Goal: Communication & Community: Ask a question

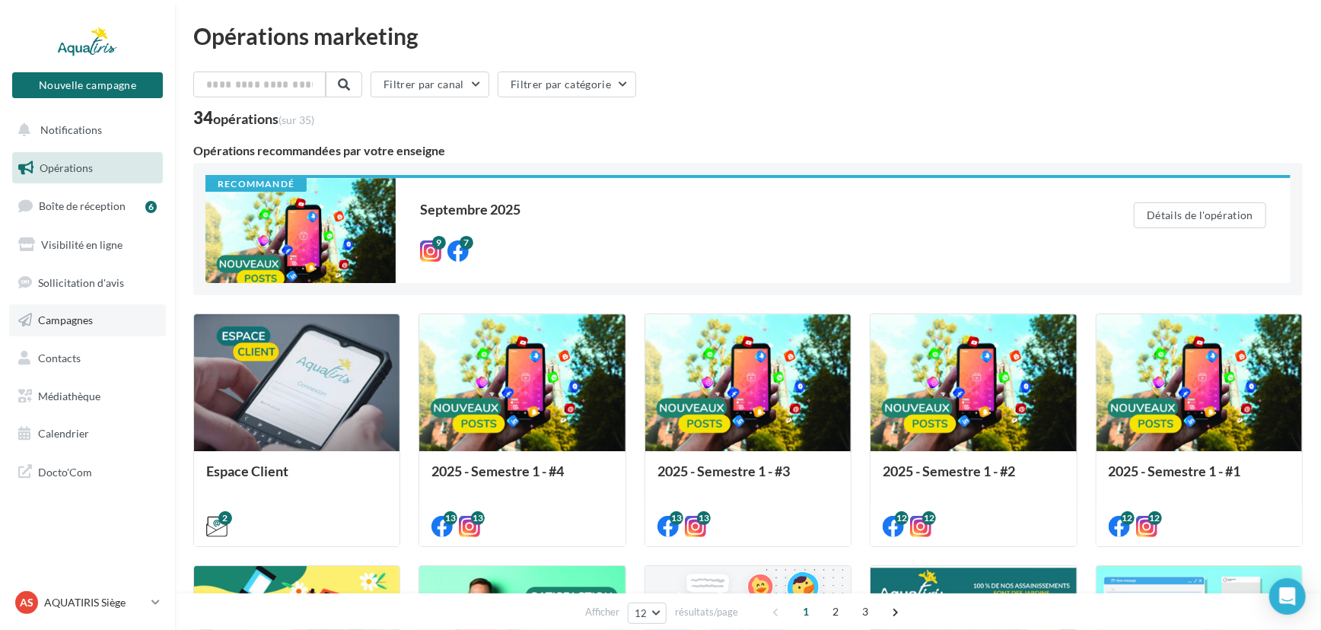
click at [91, 332] on link "Campagnes" at bounding box center [87, 320] width 157 height 32
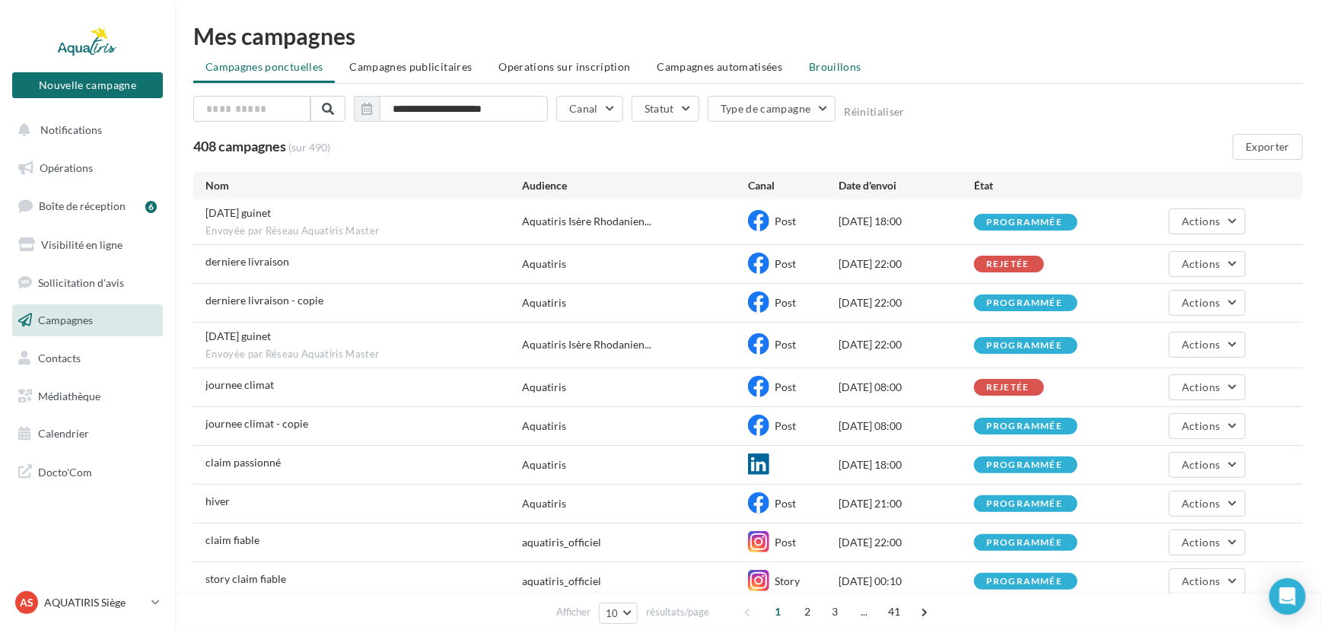
click at [838, 76] on li "Brouillons" at bounding box center [835, 66] width 77 height 27
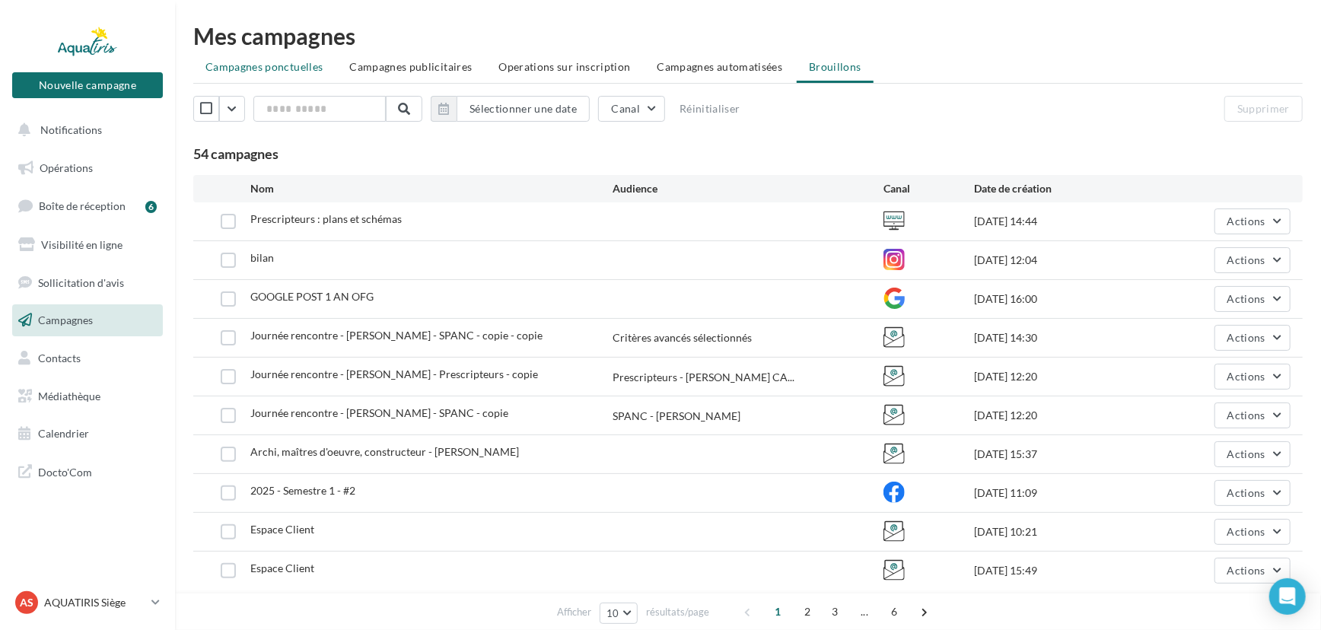
click at [270, 62] on span "Campagnes ponctuelles" at bounding box center [263, 66] width 117 height 13
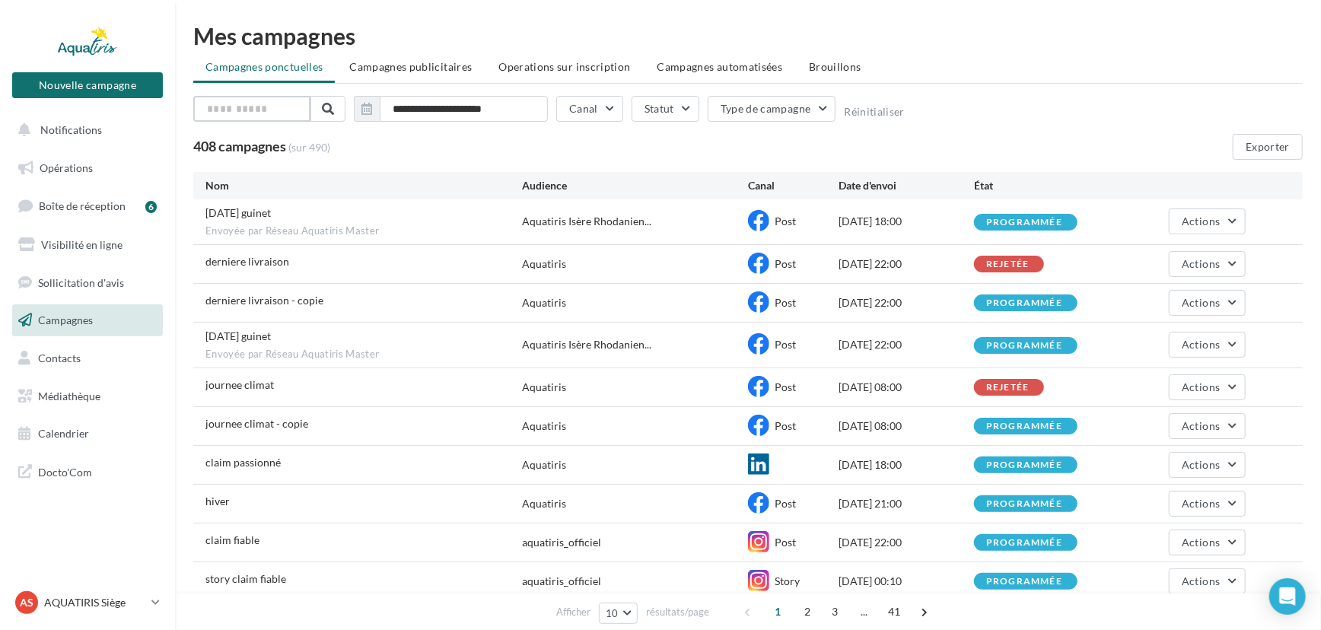
click at [290, 112] on input "text" at bounding box center [251, 109] width 117 height 26
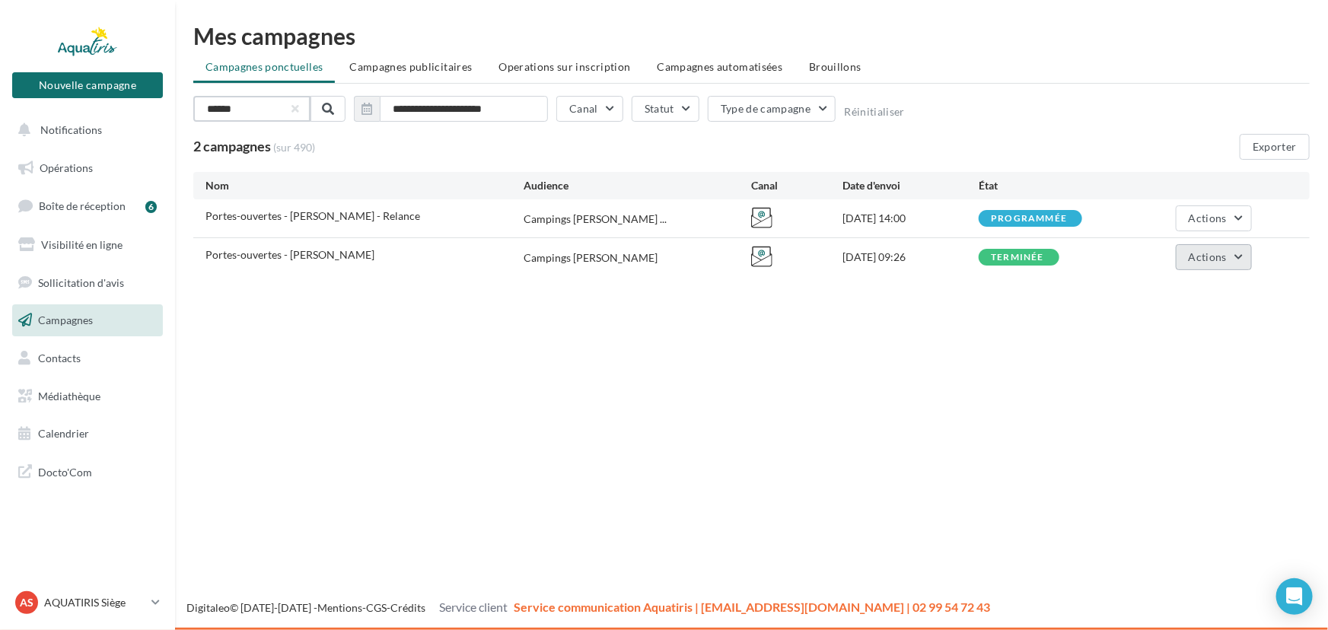
type input "******"
click at [1213, 259] on span "Actions" at bounding box center [1207, 256] width 38 height 13
click at [1189, 297] on button "Voir les résultats" at bounding box center [1175, 293] width 152 height 40
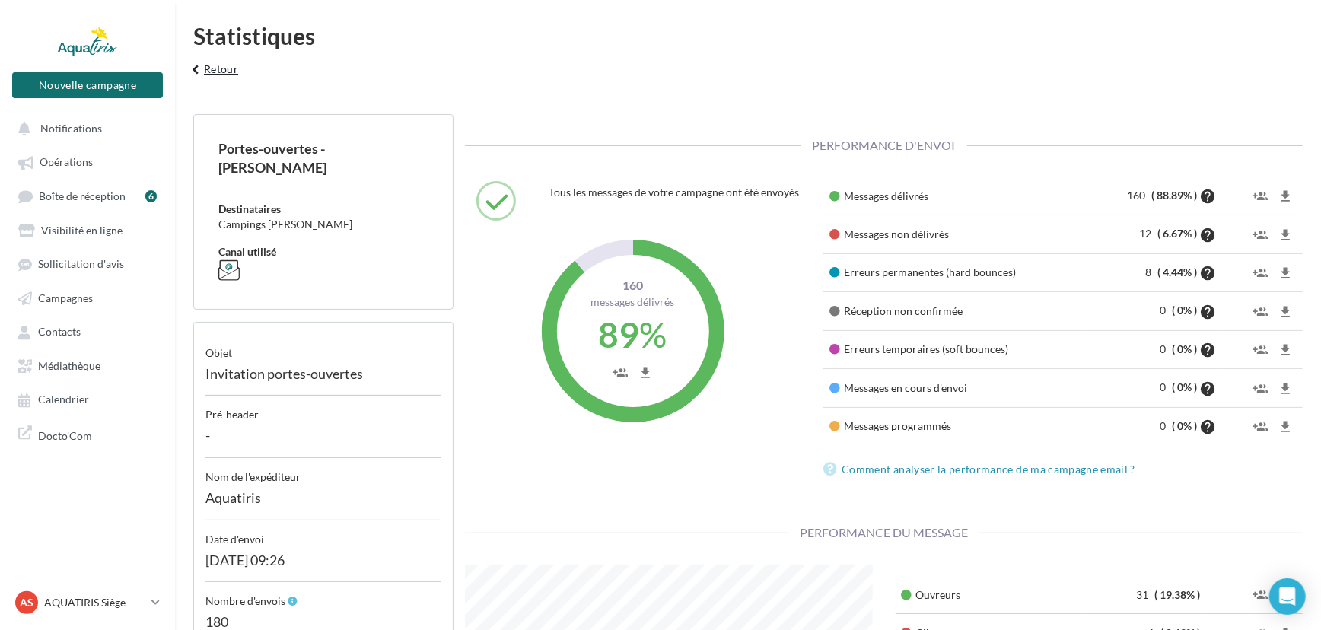
click at [221, 70] on button "keyboard_arrow_left Retour" at bounding box center [212, 74] width 63 height 30
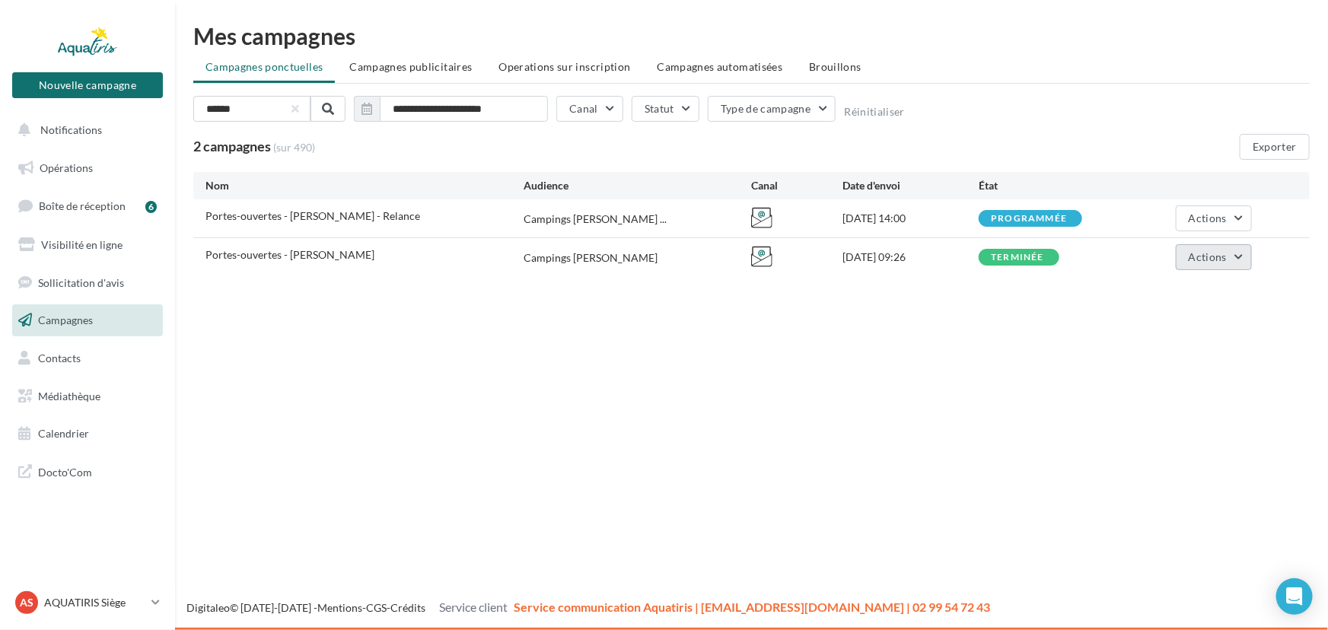
click at [1222, 256] on span "Actions" at bounding box center [1207, 256] width 38 height 13
click at [1199, 284] on button "Voir les résultats" at bounding box center [1175, 293] width 152 height 40
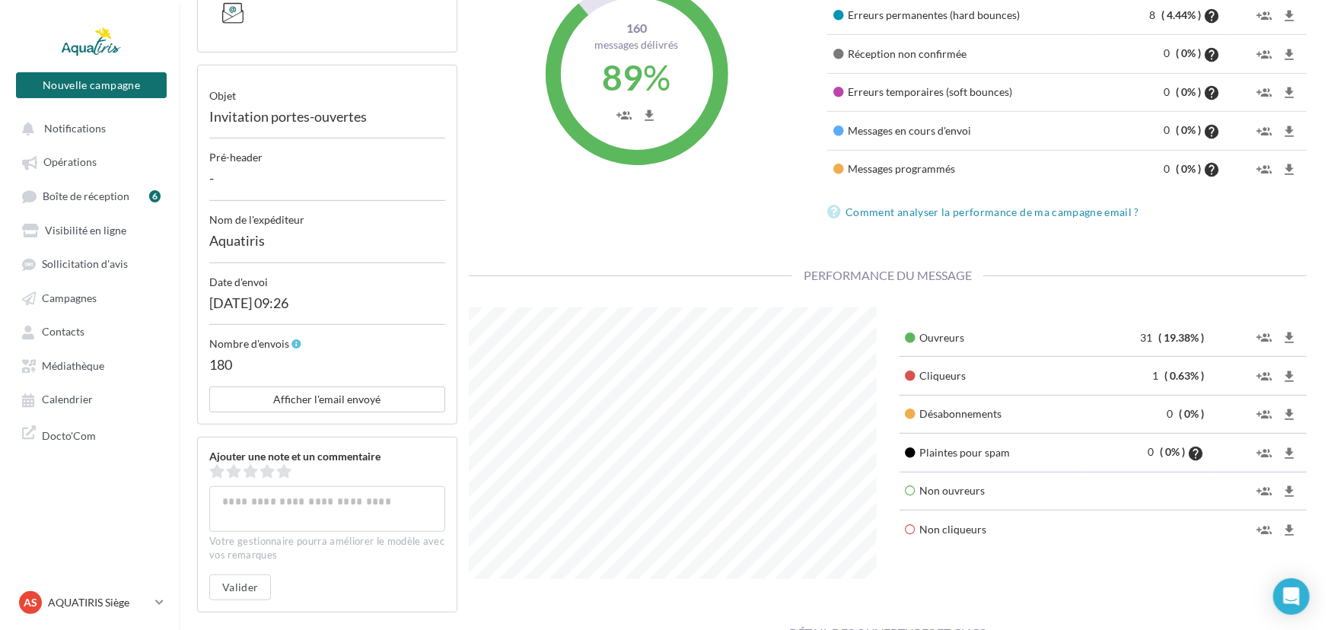
scroll to position [276, 0]
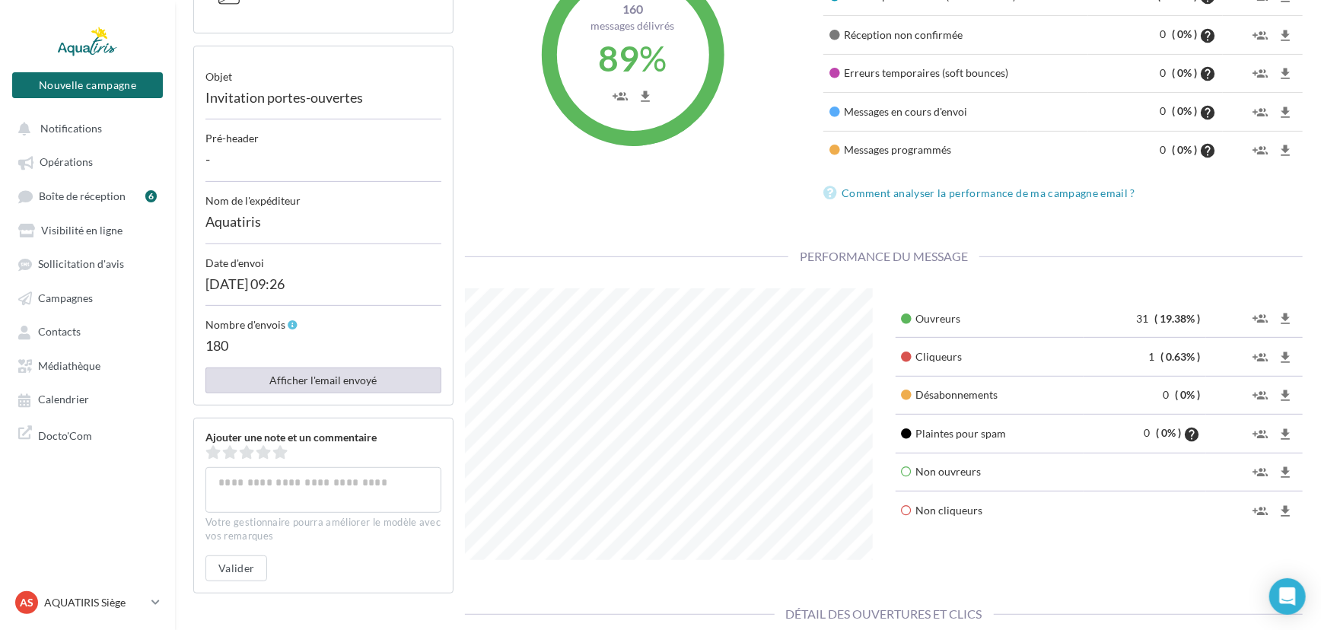
click at [293, 387] on button "Afficher l'email envoyé" at bounding box center [323, 380] width 236 height 26
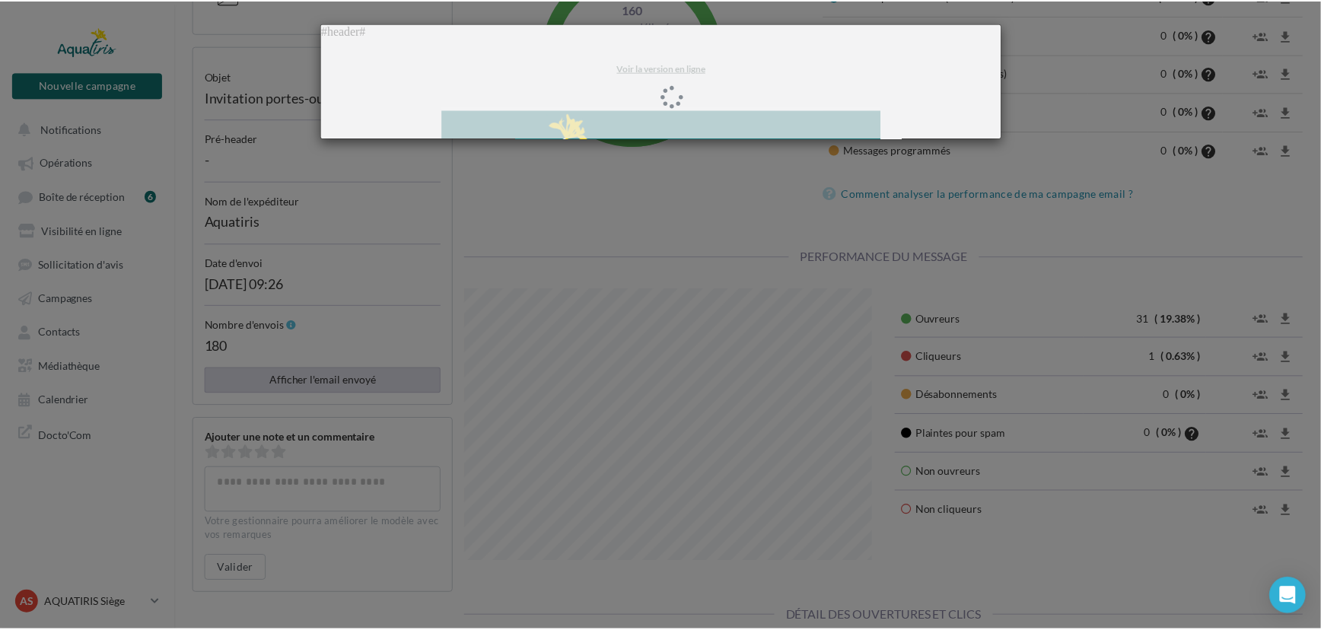
scroll to position [0, 0]
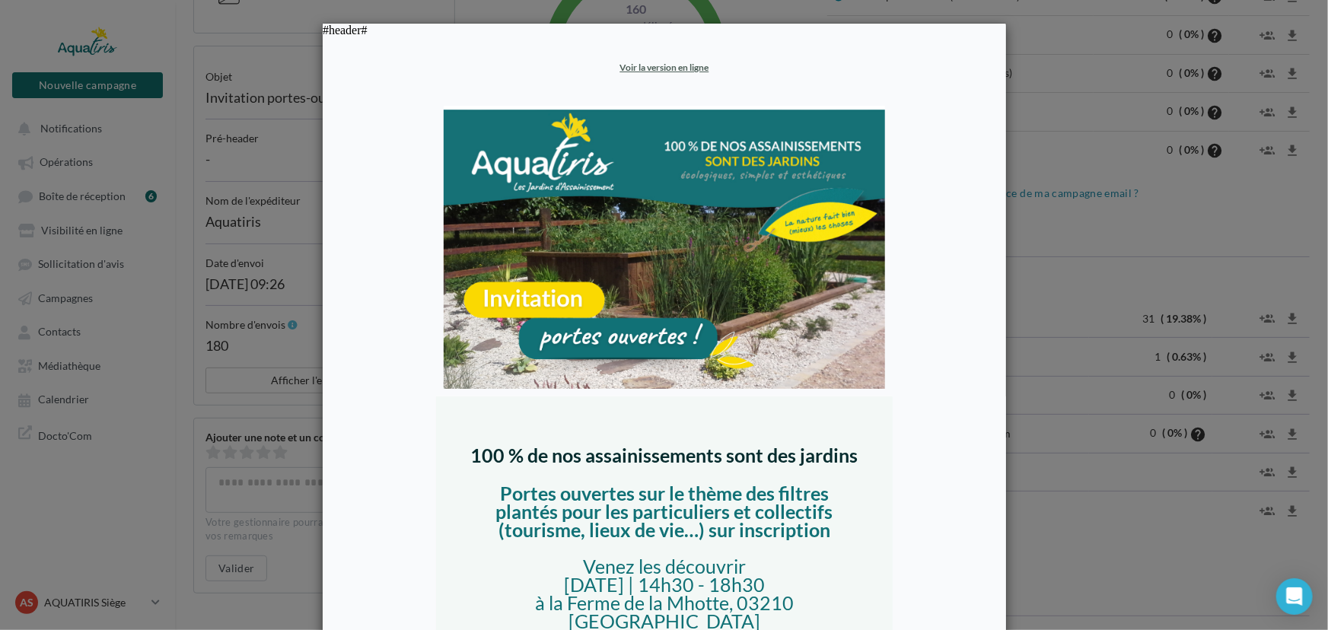
click at [1040, 520] on div at bounding box center [664, 315] width 1328 height 630
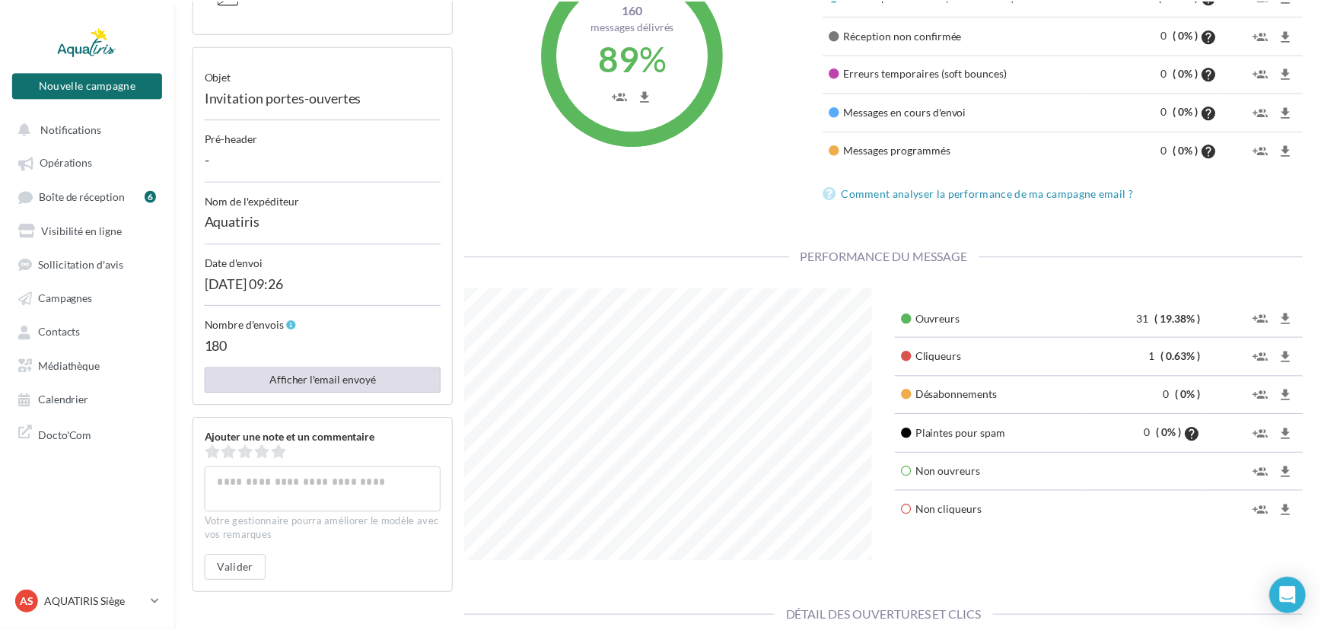
scroll to position [760502, 760344]
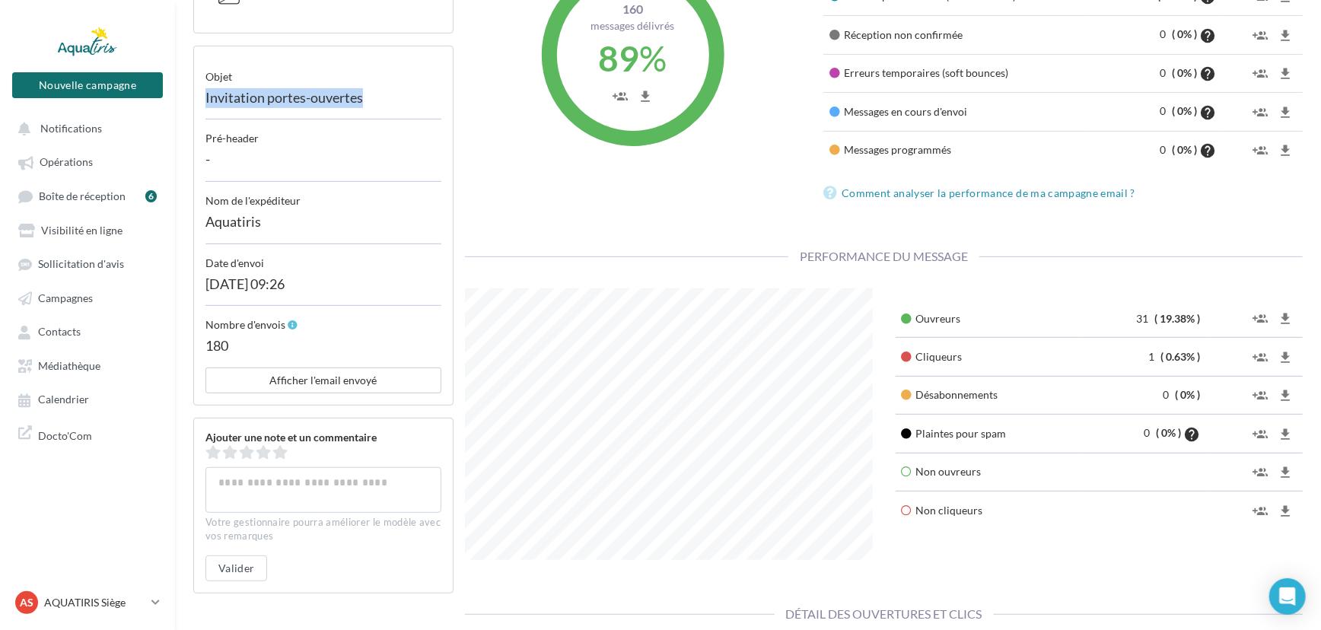
drag, startPoint x: 205, startPoint y: 93, endPoint x: 393, endPoint y: 110, distance: 188.0
click at [393, 110] on div "Invitation portes-ouvertes" at bounding box center [323, 102] width 236 height 36
click at [377, 157] on div "-" at bounding box center [323, 164] width 236 height 36
click at [57, 297] on span "Campagnes" at bounding box center [65, 297] width 55 height 13
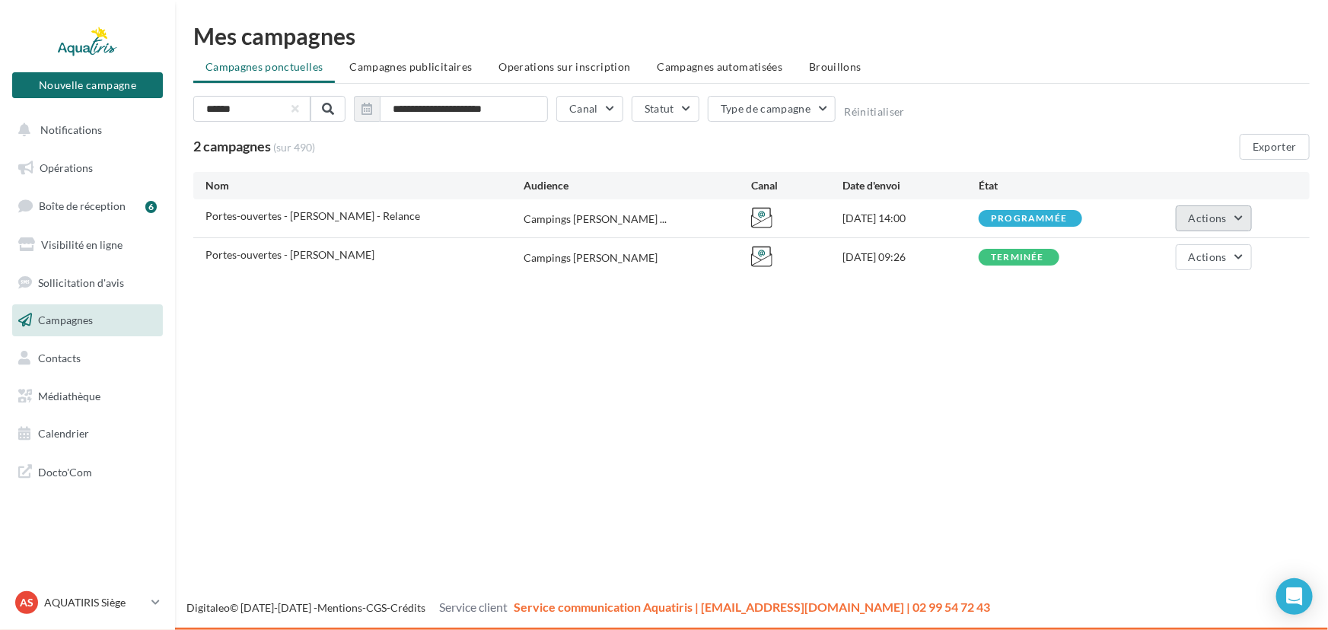
click at [1185, 207] on button "Actions" at bounding box center [1213, 218] width 76 height 26
click at [937, 357] on div "Nouvelle campagne Nouvelle campagne Notifications Opérations Boîte de réception…" at bounding box center [664, 315] width 1328 height 630
click at [1293, 603] on icon "Open Intercom Messenger" at bounding box center [1293, 597] width 17 height 20
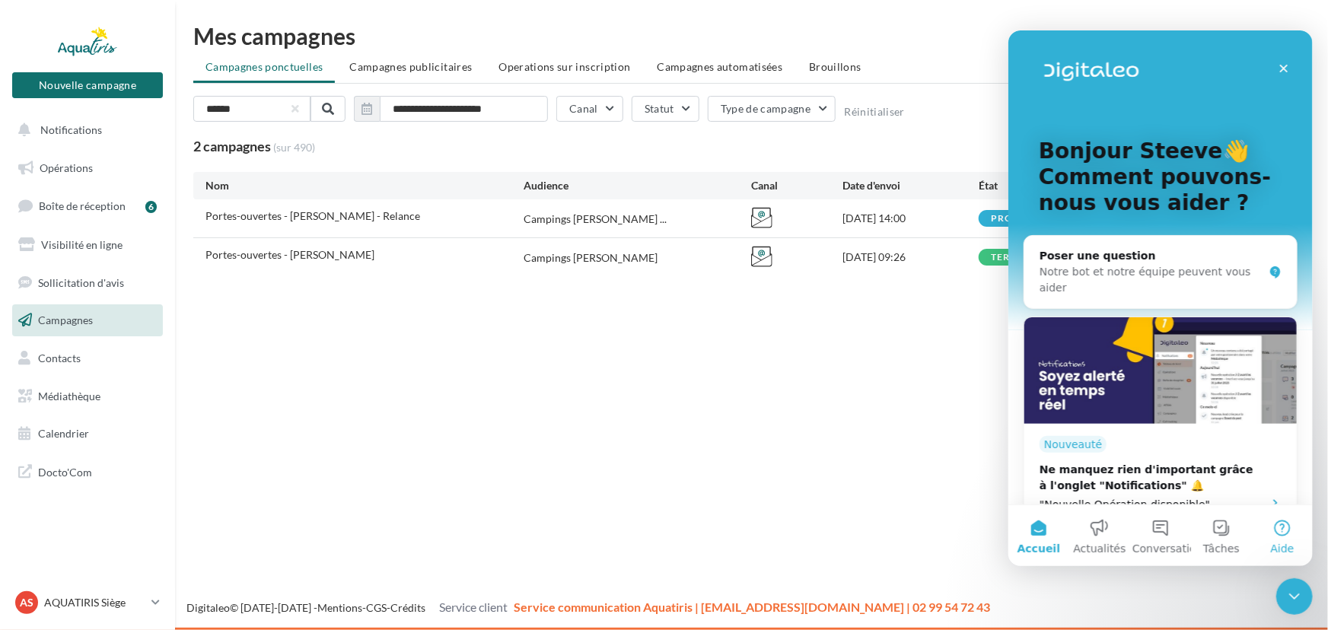
click at [1270, 536] on button "Aide" at bounding box center [1281, 534] width 61 height 61
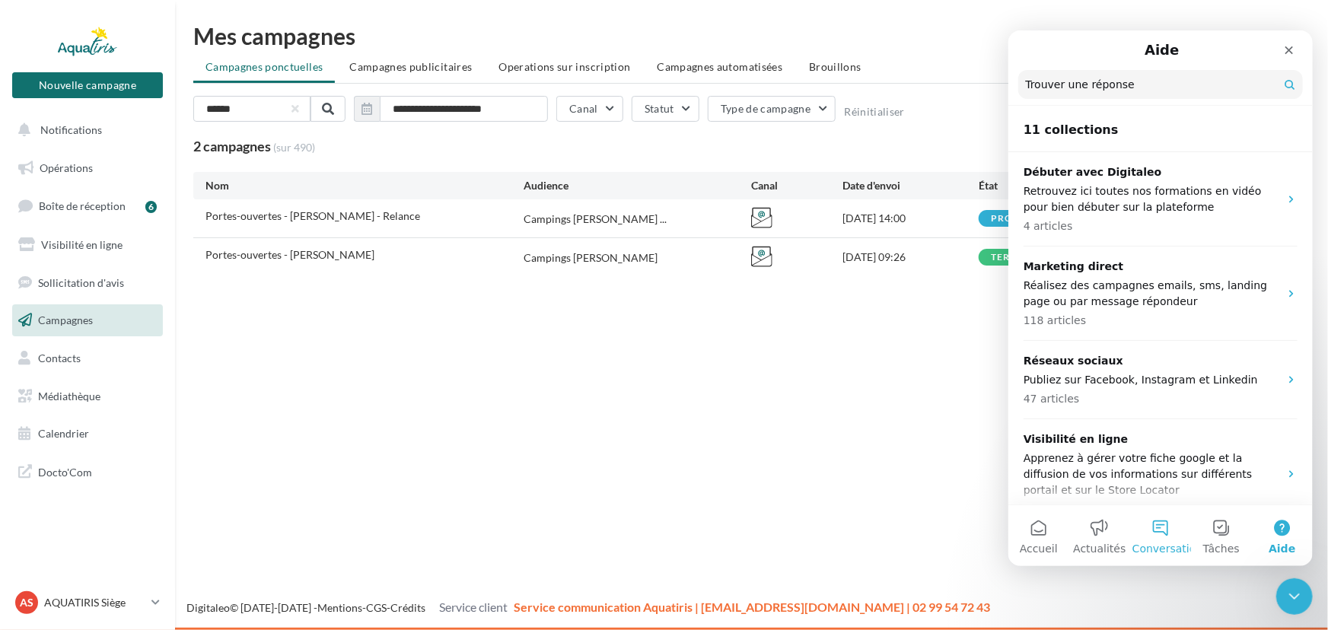
click at [1171, 530] on button "Conversations" at bounding box center [1159, 534] width 61 height 61
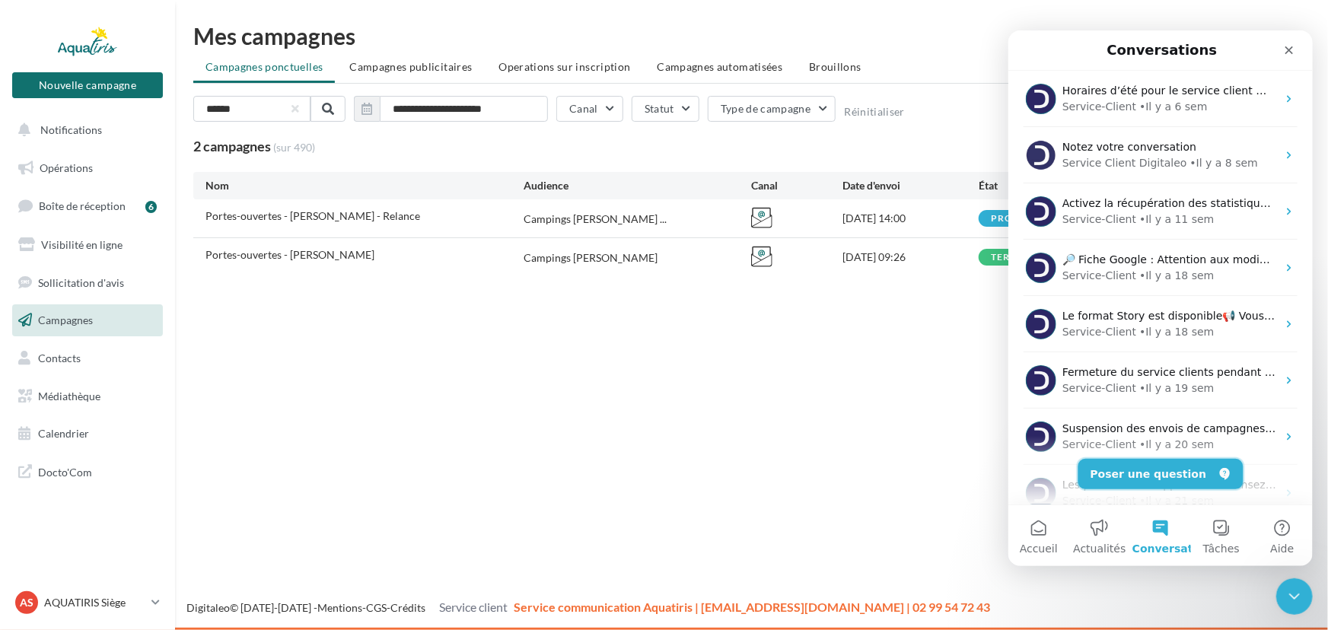
click at [1166, 471] on button "Poser une question" at bounding box center [1159, 473] width 165 height 30
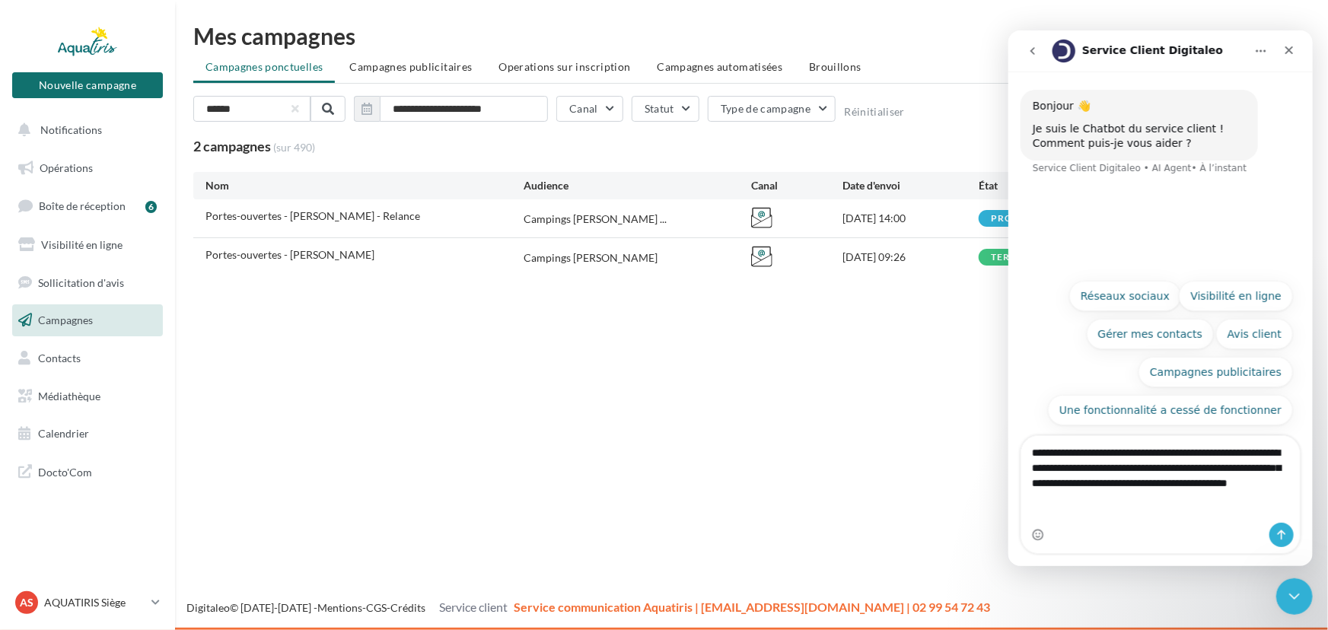
click at [1232, 492] on textarea "**********" at bounding box center [1159, 471] width 278 height 72
type textarea "**********"
click at [1280, 528] on icon "Envoyer un message…" at bounding box center [1280, 534] width 12 height 12
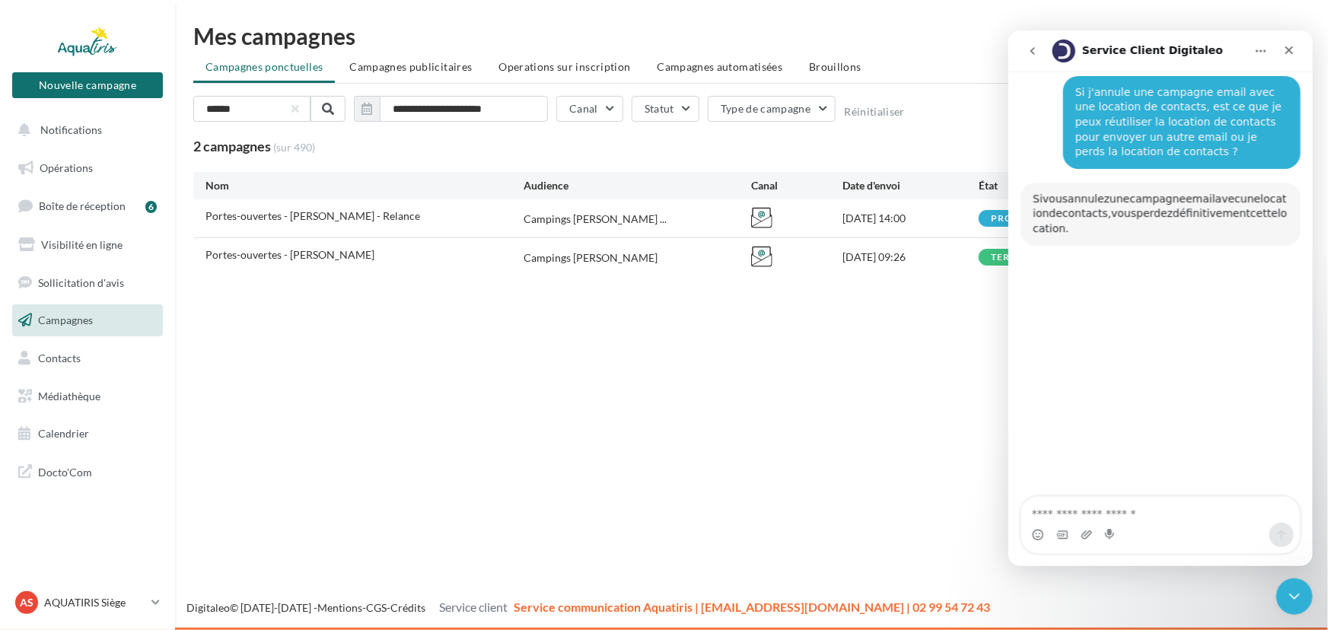
scroll to position [104, 0]
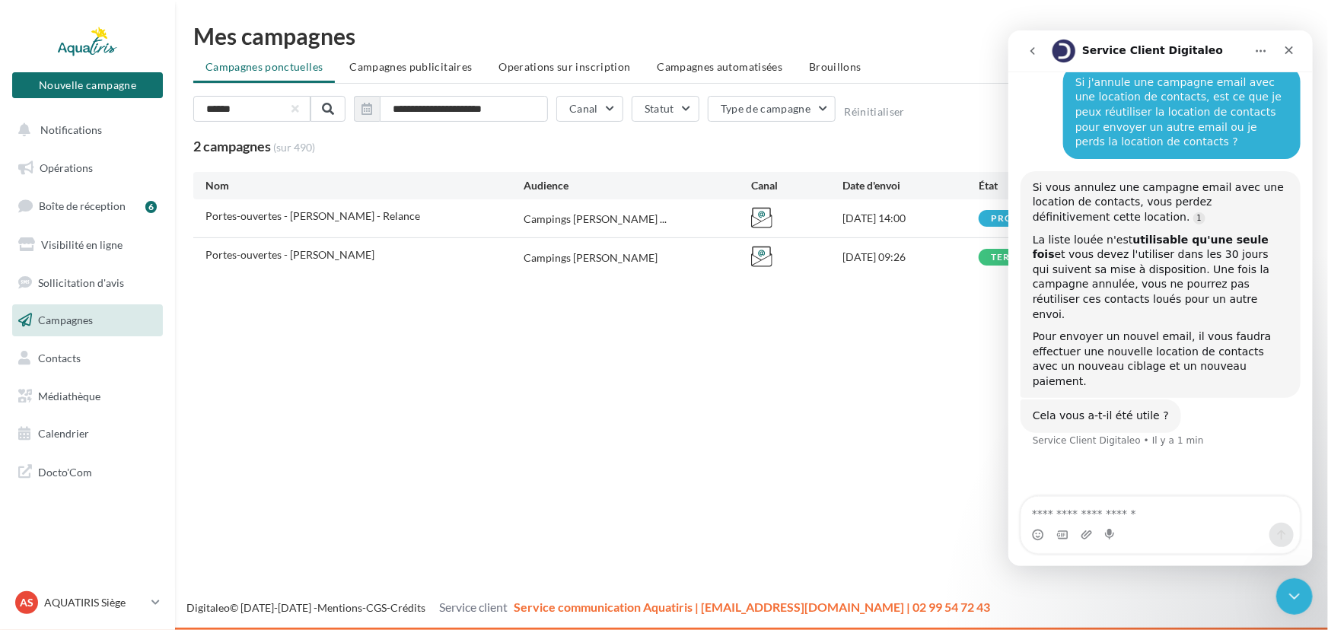
click at [507, 429] on div "Nouvelle campagne Nouvelle campagne Notifications Opérations Boîte de réception…" at bounding box center [664, 315] width 1328 height 630
click at [1293, 52] on icon "Fermer" at bounding box center [1288, 49] width 12 height 12
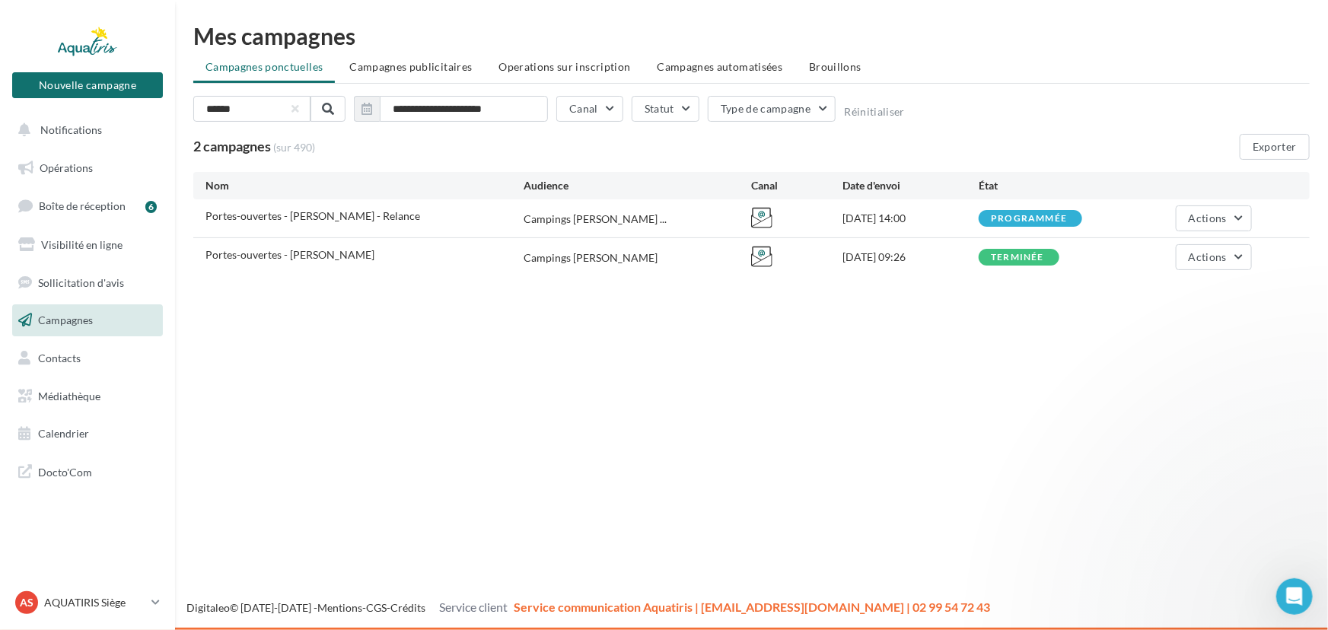
scroll to position [45, 0]
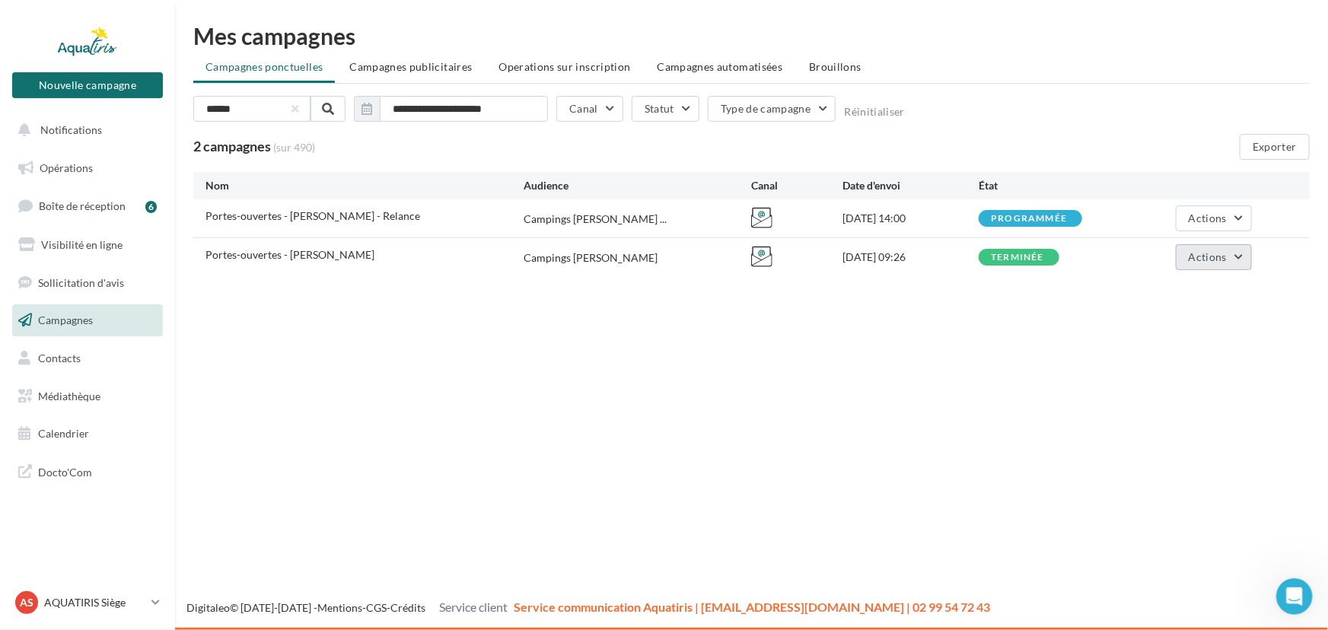
click at [1217, 255] on span "Actions" at bounding box center [1207, 256] width 38 height 13
click at [1200, 288] on button "Voir les résultats" at bounding box center [1175, 293] width 152 height 40
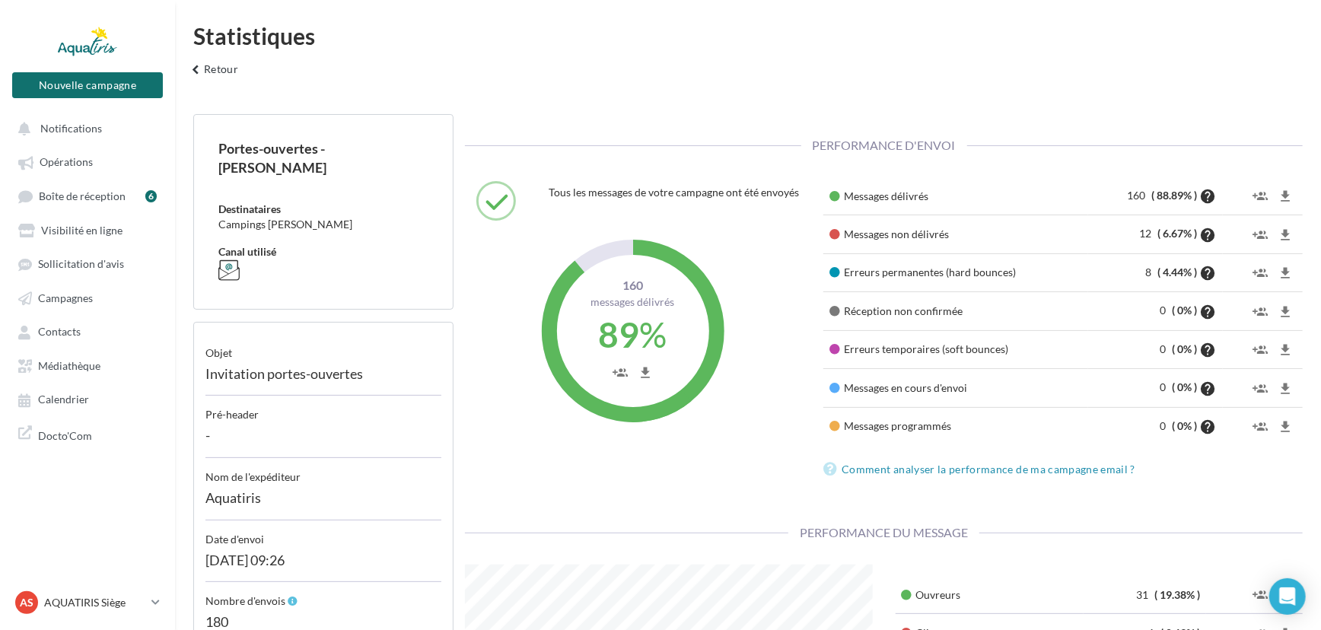
scroll to position [271, 430]
drag, startPoint x: 1137, startPoint y: 236, endPoint x: 1159, endPoint y: 236, distance: 22.1
click at [1159, 236] on td "12 ( 6.67% ) help" at bounding box center [1155, 234] width 135 height 38
click at [1107, 237] on td "12 ( 6.67% ) help" at bounding box center [1155, 234] width 135 height 38
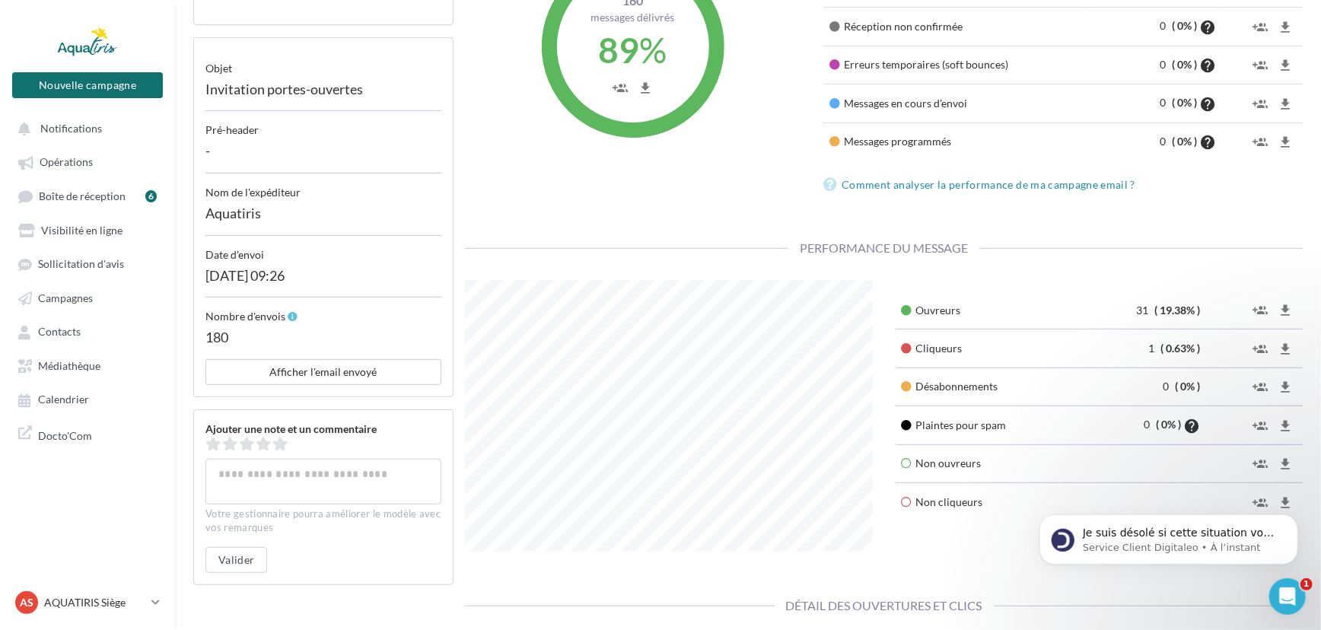
scroll to position [345, 0]
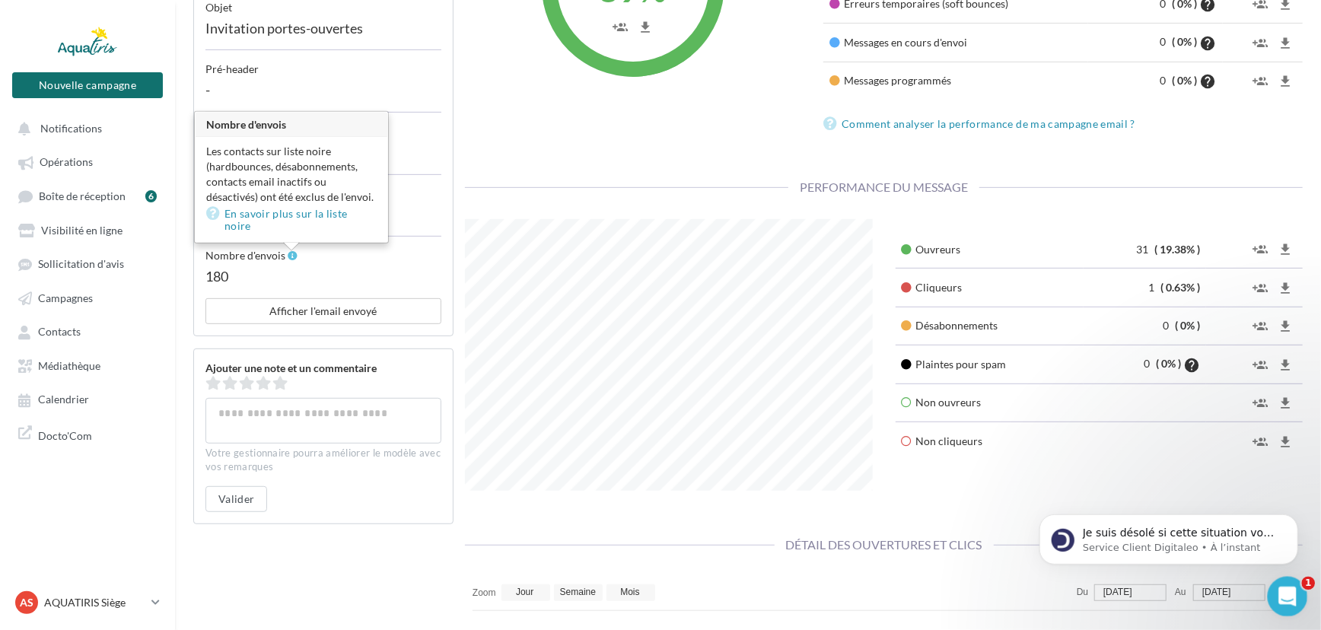
click at [1282, 587] on icon "Ouvrir le Messenger Intercom" at bounding box center [1285, 594] width 25 height 25
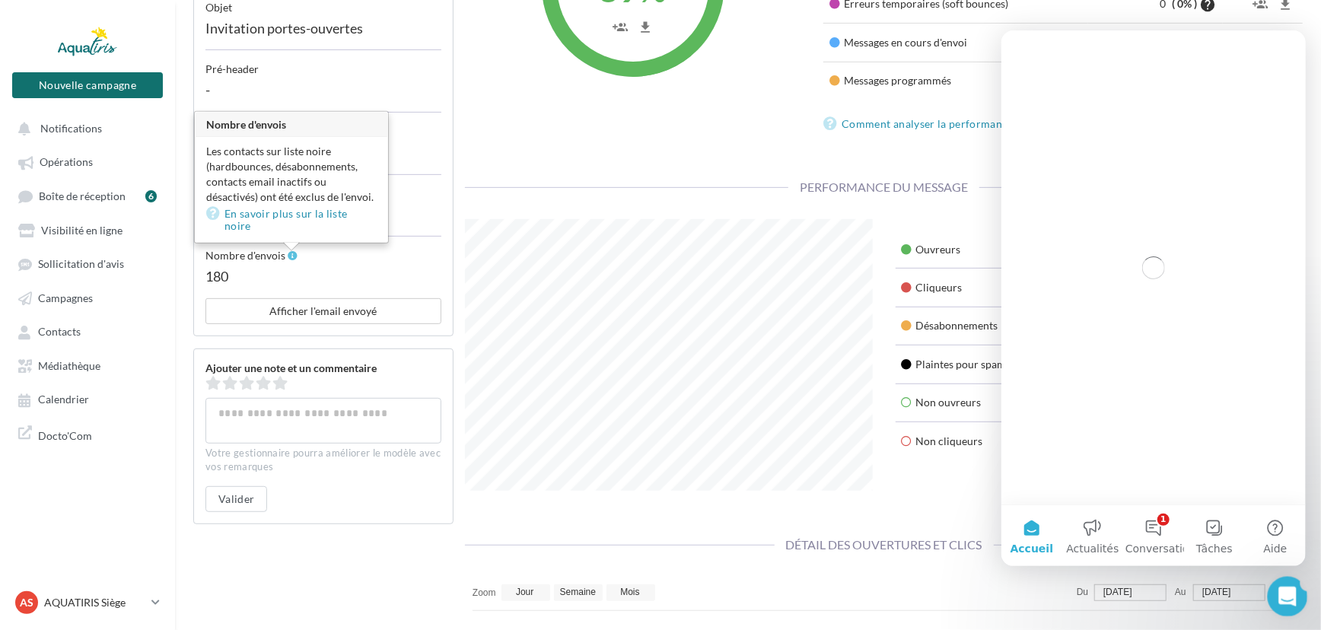
scroll to position [0, 0]
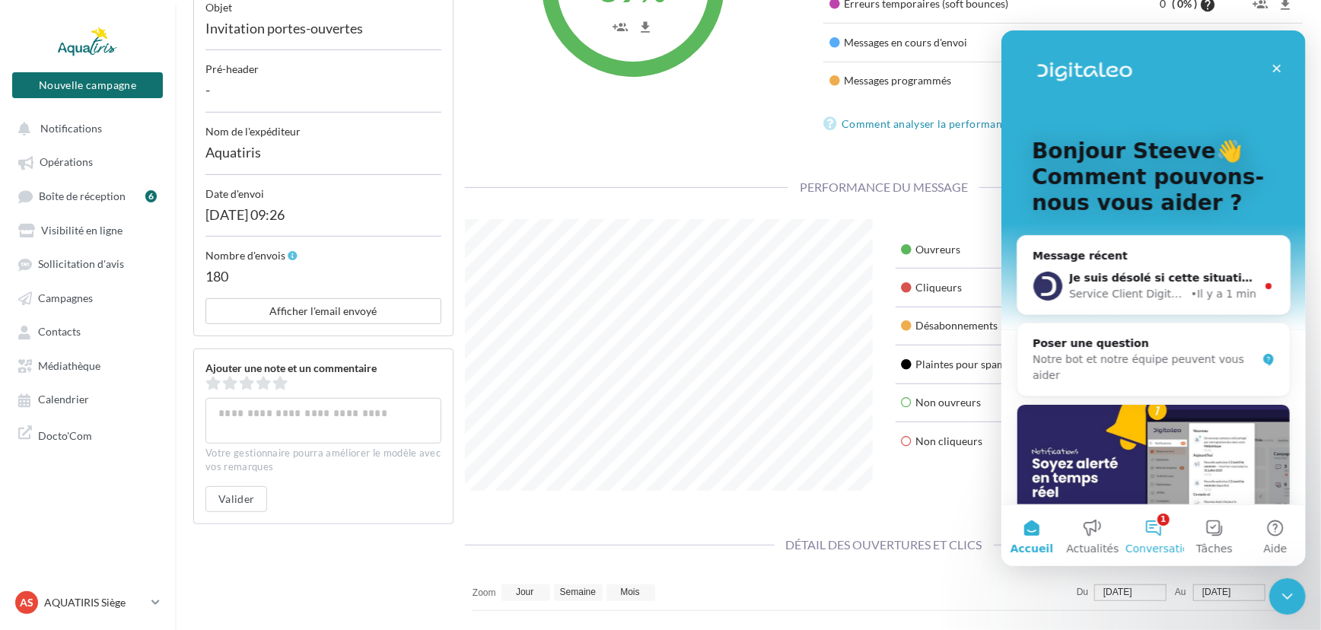
click at [1142, 530] on button "1 Conversations" at bounding box center [1152, 534] width 61 height 61
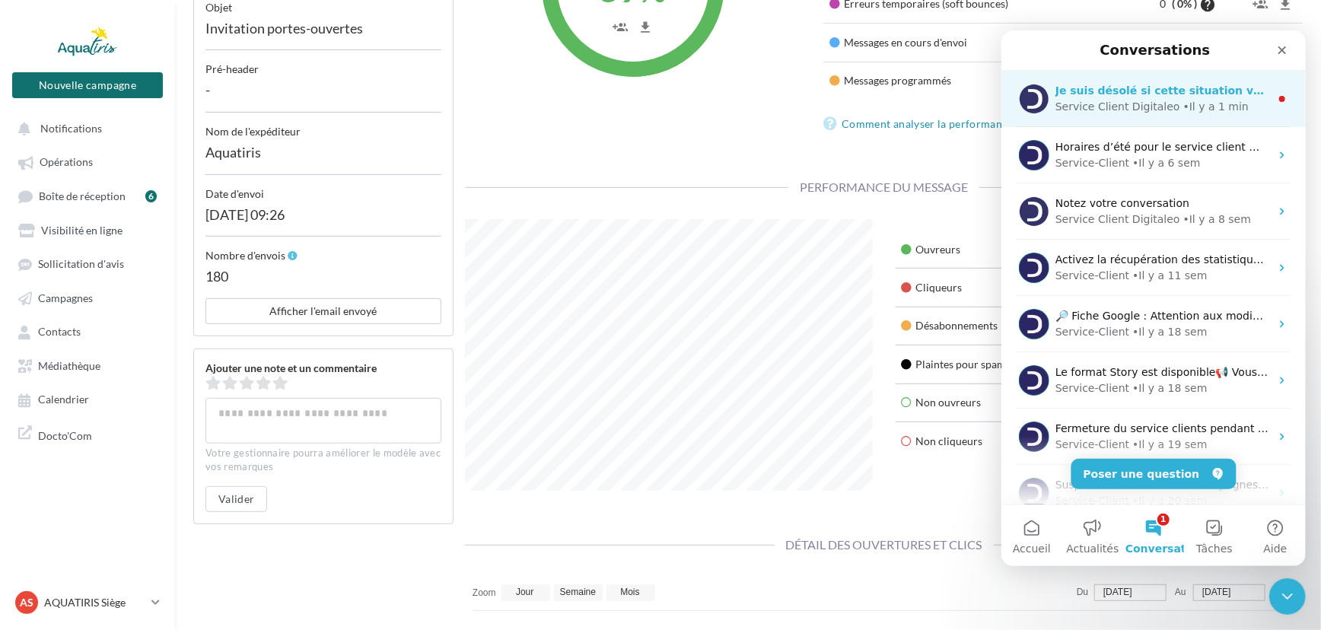
click at [1153, 119] on div "Je suis désolé si cette situation vous cause des désagréments, n'hésitez pas à …" at bounding box center [1152, 98] width 304 height 56
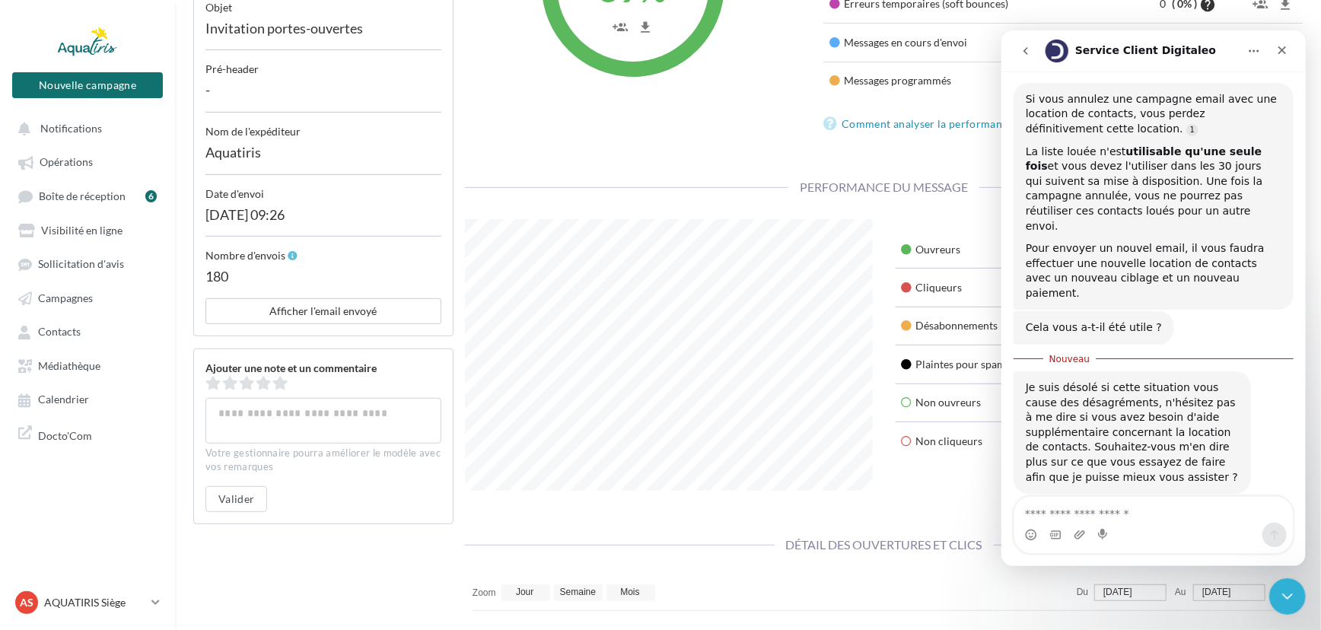
scroll to position [193, 0]
click at [1142, 522] on div "Intercom Messenger" at bounding box center [1152, 534] width 278 height 24
click at [1162, 517] on textarea "Envoyer un message..." at bounding box center [1152, 509] width 278 height 26
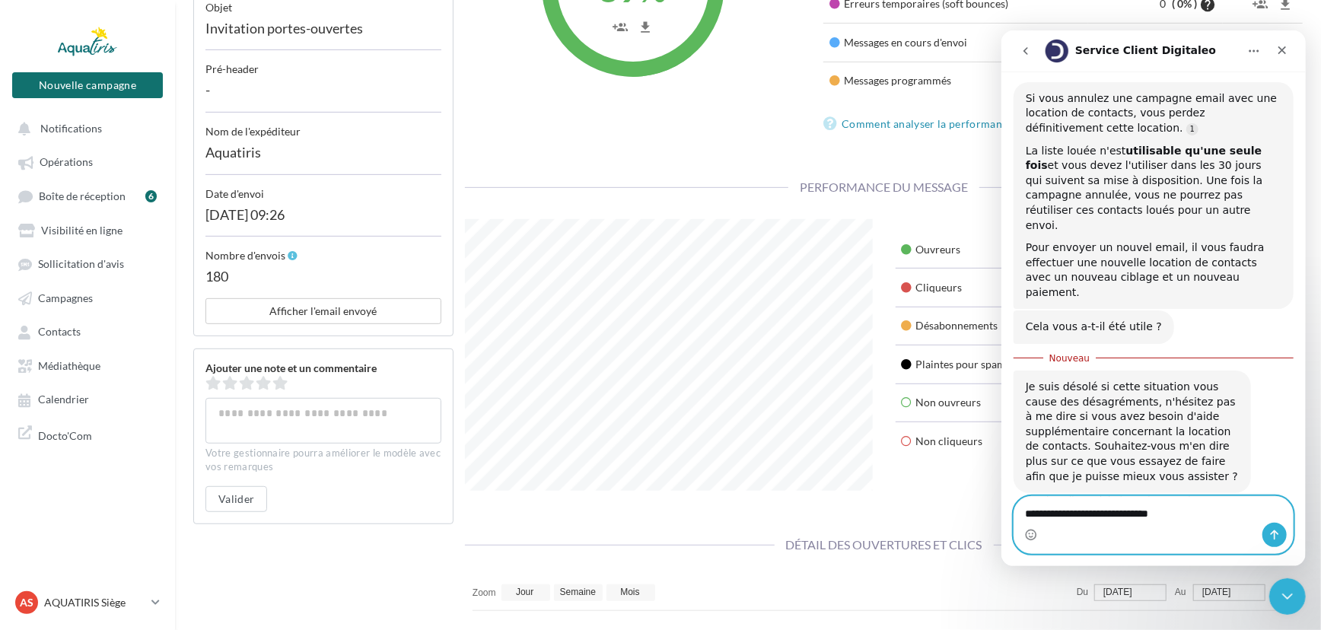
type textarea "**********"
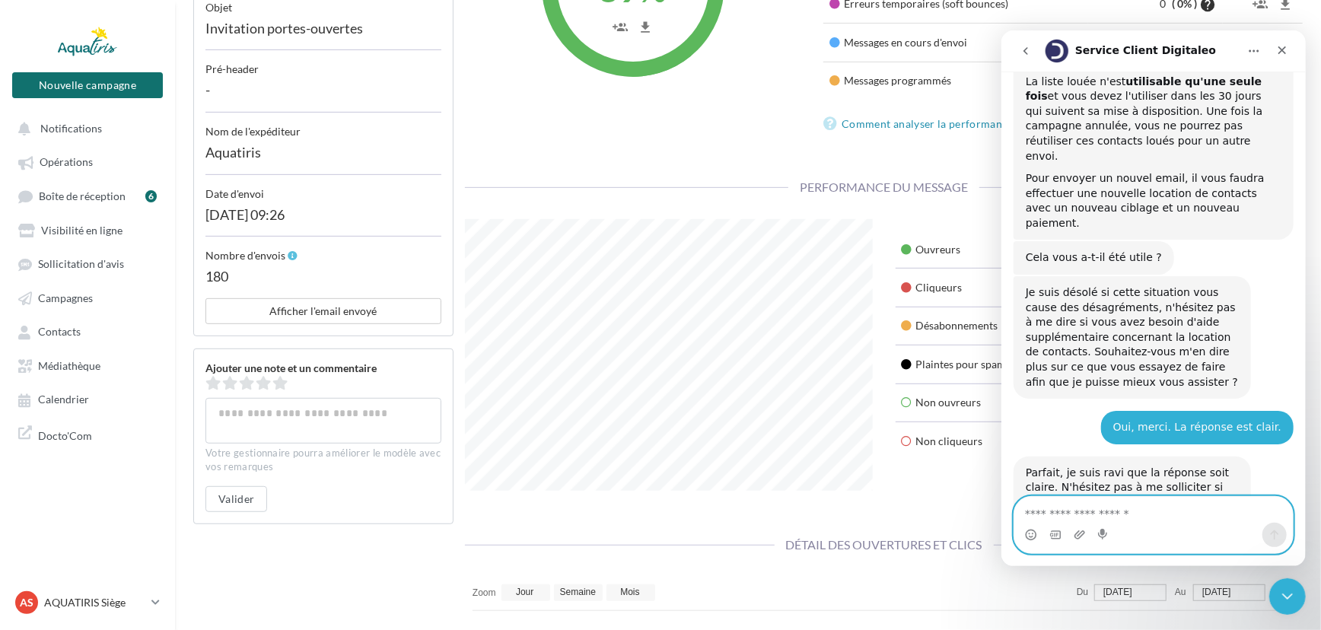
scroll to position [339, 0]
